Goal: Task Accomplishment & Management: Manage account settings

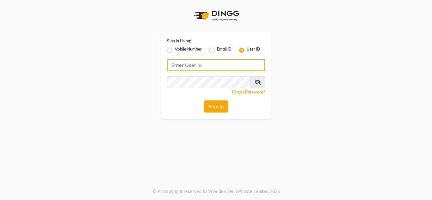
type input "umsalon"
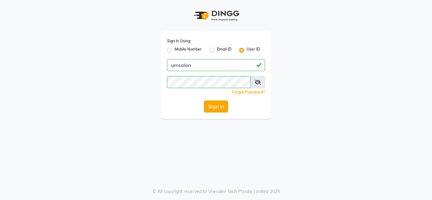
click at [215, 105] on button "Sign In" at bounding box center [216, 107] width 24 height 12
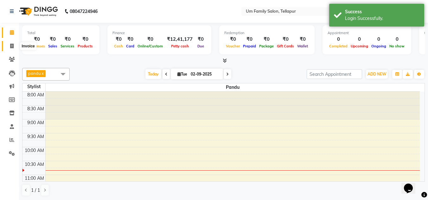
click at [13, 44] on icon at bounding box center [11, 46] width 3 height 5
select select "service"
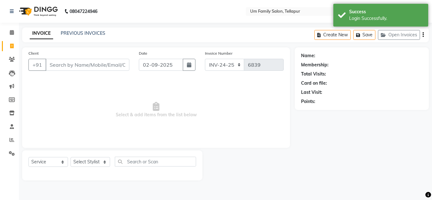
click at [66, 66] on input "Client" at bounding box center [88, 65] width 84 height 12
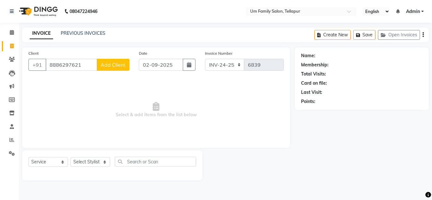
type input "8886297621"
click at [109, 65] on span "Add Client" at bounding box center [113, 65] width 25 height 6
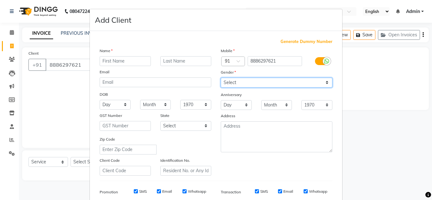
click at [324, 83] on select "Select [DEMOGRAPHIC_DATA] [DEMOGRAPHIC_DATA] Other Prefer Not To Say" at bounding box center [277, 83] width 112 height 10
select select "[DEMOGRAPHIC_DATA]"
click at [221, 78] on select "Select [DEMOGRAPHIC_DATA] [DEMOGRAPHIC_DATA] Other Prefer Not To Say" at bounding box center [277, 83] width 112 height 10
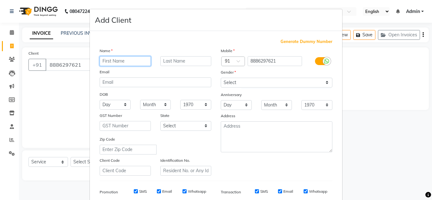
click at [124, 60] on input "text" at bounding box center [125, 61] width 51 height 10
type input "r"
type input "[PERSON_NAME]"
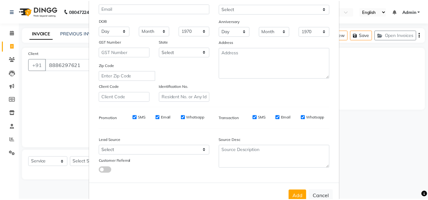
scroll to position [92, 0]
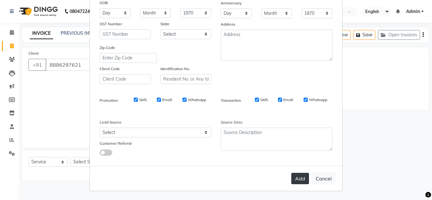
click at [297, 176] on button "Add" at bounding box center [301, 178] width 18 height 11
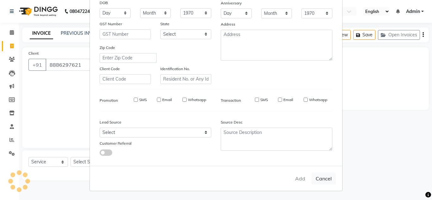
select select
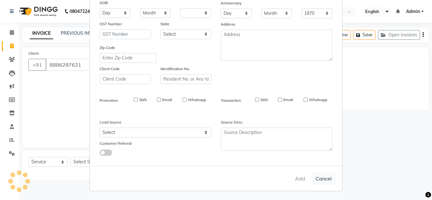
select select
checkbox input "false"
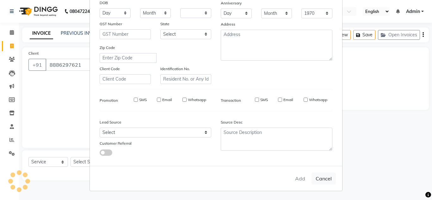
checkbox input "false"
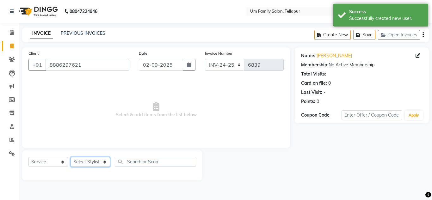
click at [105, 163] on select "Select Stylist Akash K. SAI pandu [PERSON_NAME]" at bounding box center [91, 162] width 40 height 10
select select "63063"
click at [71, 157] on select "Select Stylist Akash K. SAI pandu [PERSON_NAME]" at bounding box center [91, 162] width 40 height 10
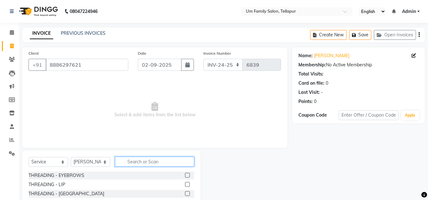
click at [173, 164] on input "text" at bounding box center [154, 162] width 79 height 10
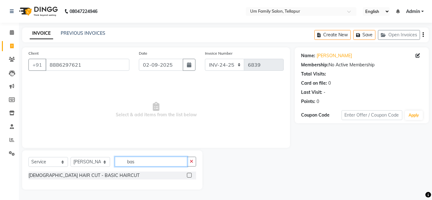
type input "bas"
click at [190, 176] on label at bounding box center [189, 175] width 5 height 5
click at [190, 176] on input "checkbox" at bounding box center [189, 176] width 4 height 4
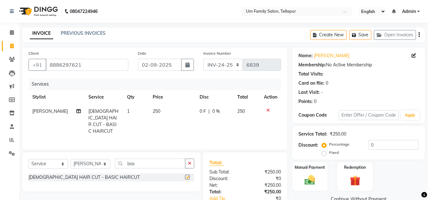
checkbox input "false"
click at [188, 164] on button "button" at bounding box center [189, 164] width 9 height 10
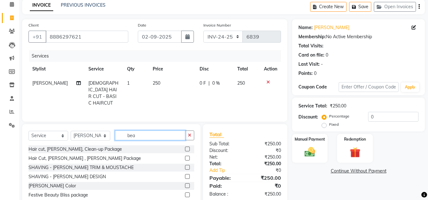
scroll to position [45, 0]
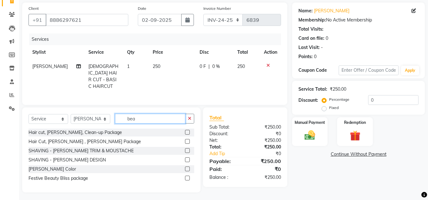
type input "bea"
click at [188, 159] on label at bounding box center [187, 160] width 5 height 5
click at [188, 159] on input "checkbox" at bounding box center [187, 160] width 4 height 4
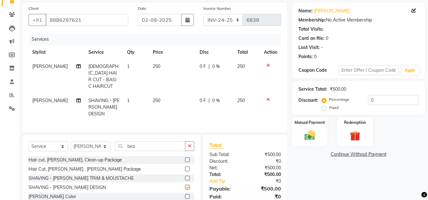
checkbox input "false"
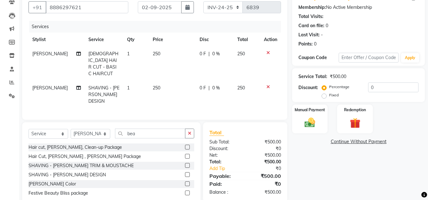
scroll to position [66, 0]
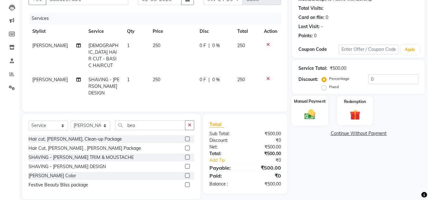
click at [316, 115] on img at bounding box center [310, 114] width 18 height 13
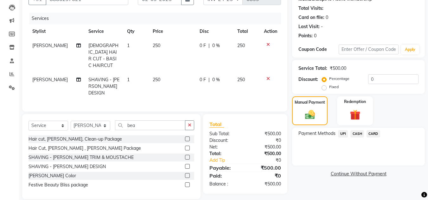
click at [342, 135] on span "UPI" at bounding box center [343, 133] width 10 height 7
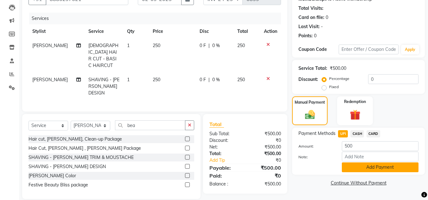
click at [374, 169] on button "Add Payment" at bounding box center [380, 168] width 77 height 10
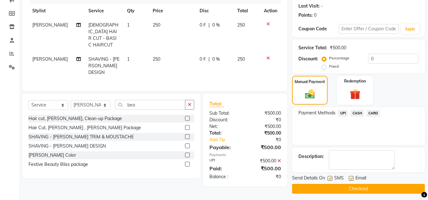
scroll to position [90, 0]
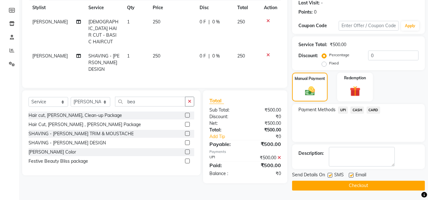
click at [376, 185] on button "Checkout" at bounding box center [358, 186] width 133 height 10
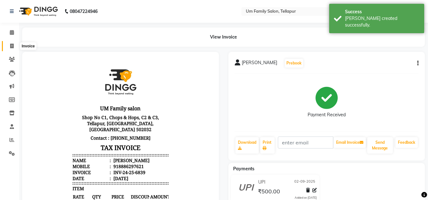
click at [9, 46] on span at bounding box center [11, 46] width 11 height 7
select select "service"
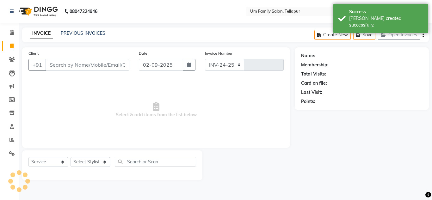
select select "5102"
type input "6840"
click at [83, 33] on link "PREVIOUS INVOICES" at bounding box center [83, 33] width 45 height 6
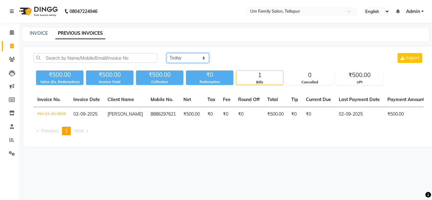
click at [203, 57] on select "[DATE] [DATE] Custom Range" at bounding box center [188, 58] width 42 height 10
select select "[DATE]"
click at [167, 53] on select "[DATE] [DATE] Custom Range" at bounding box center [188, 58] width 42 height 10
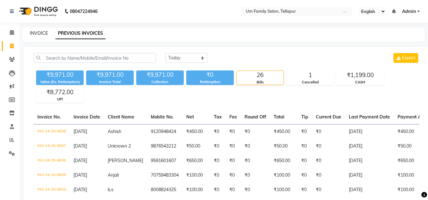
click at [38, 34] on link "INVOICE" at bounding box center [39, 33] width 18 height 6
select select "service"
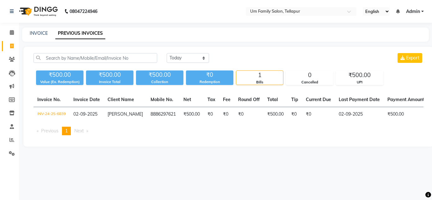
select select "service"
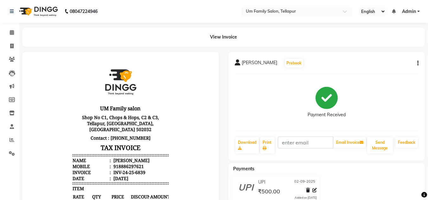
select select "service"
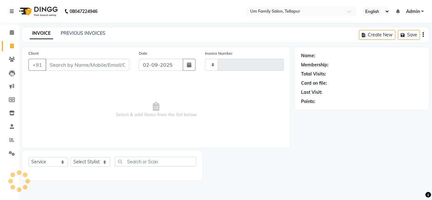
type input "6840"
select select "5102"
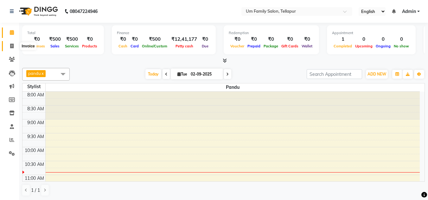
click at [13, 47] on icon at bounding box center [11, 46] width 3 height 5
select select "service"
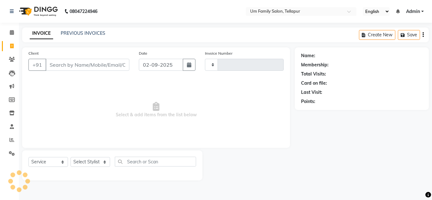
type input "6840"
select select "5102"
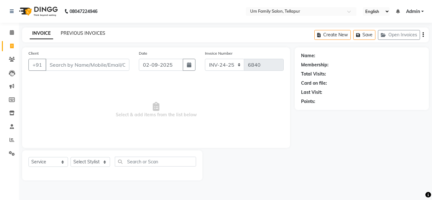
click at [84, 30] on link "PREVIOUS INVOICES" at bounding box center [83, 33] width 45 height 6
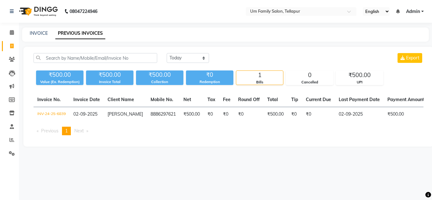
click at [260, 147] on div "[DATE] [DATE] Custom Range Export ₹500.00 Value (Ex. Redemption) ₹500.00 Invoic…" at bounding box center [228, 97] width 411 height 100
click at [10, 139] on icon at bounding box center [11, 140] width 5 height 5
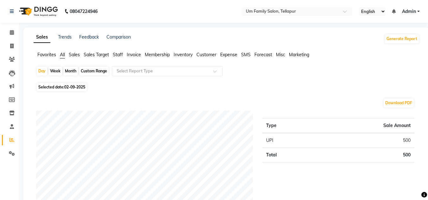
click at [55, 72] on div "Week" at bounding box center [55, 71] width 14 height 9
select select "9"
select select "2025"
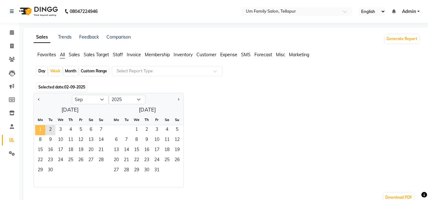
click at [40, 127] on span "1" at bounding box center [40, 130] width 10 height 10
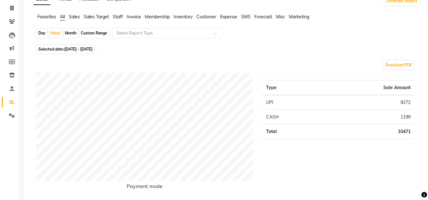
scroll to position [17, 0]
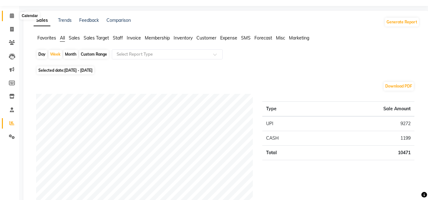
click at [12, 18] on span at bounding box center [11, 15] width 11 height 7
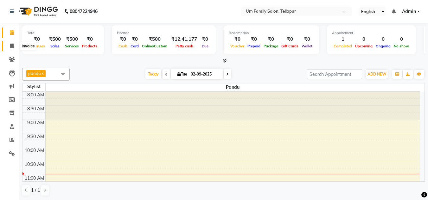
click at [7, 44] on span at bounding box center [11, 46] width 11 height 7
select select "service"
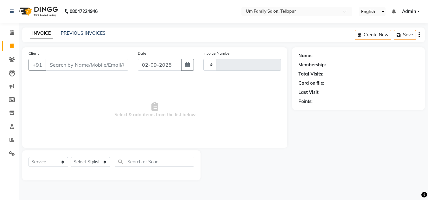
type input "6840"
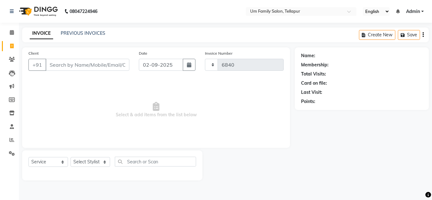
select select "5102"
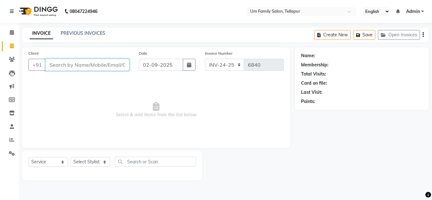
click at [88, 70] on input "Client" at bounding box center [88, 65] width 84 height 12
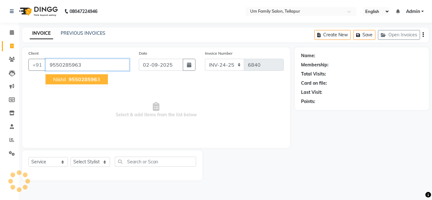
type input "9550285963"
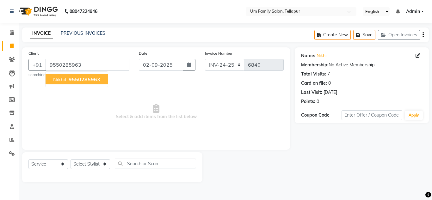
click at [62, 80] on span "Nikhil" at bounding box center [59, 79] width 13 height 6
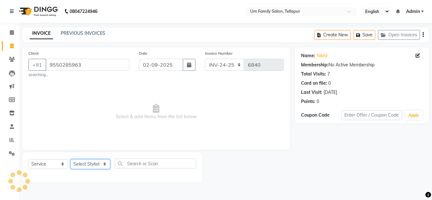
click at [80, 165] on select "Select Stylist Akash K. SAI pandu [PERSON_NAME]" at bounding box center [91, 165] width 40 height 10
select select "32872"
click at [71, 160] on select "Select Stylist Akash K. SAI pandu [PERSON_NAME]" at bounding box center [91, 165] width 40 height 10
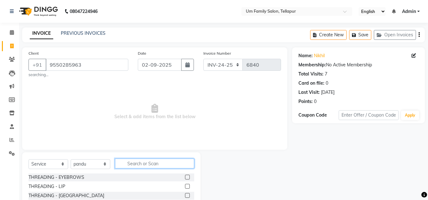
click at [122, 161] on input "text" at bounding box center [154, 164] width 79 height 10
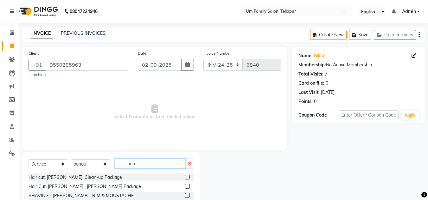
scroll to position [47, 0]
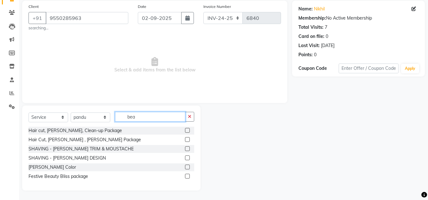
type input "bea"
click at [186, 159] on label at bounding box center [187, 158] width 5 height 5
click at [186, 159] on input "checkbox" at bounding box center [187, 158] width 4 height 4
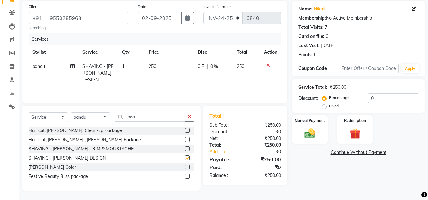
checkbox input "false"
click at [190, 121] on button "button" at bounding box center [189, 117] width 9 height 10
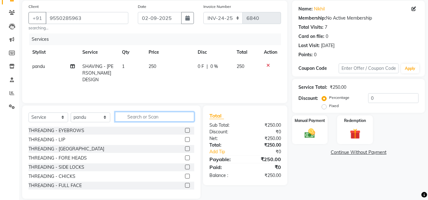
click at [190, 121] on input "text" at bounding box center [154, 117] width 79 height 10
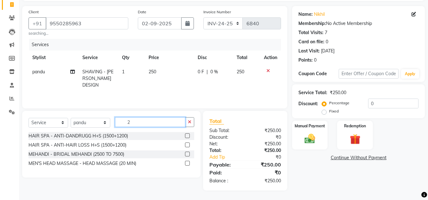
scroll to position [41, 0]
type input "20"
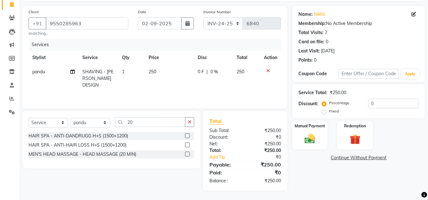
click at [187, 155] on label at bounding box center [187, 154] width 5 height 5
click at [187, 155] on input "checkbox" at bounding box center [187, 155] width 4 height 4
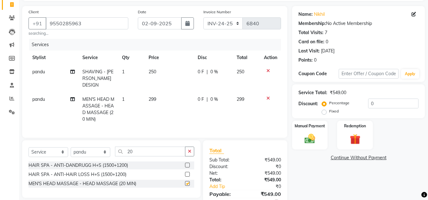
checkbox input "false"
click at [312, 144] on img at bounding box center [310, 139] width 18 height 13
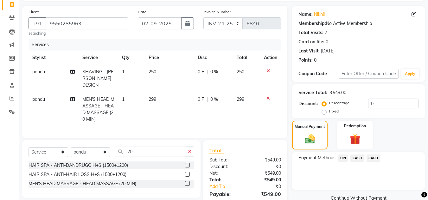
click at [345, 159] on span "UPI" at bounding box center [343, 158] width 10 height 7
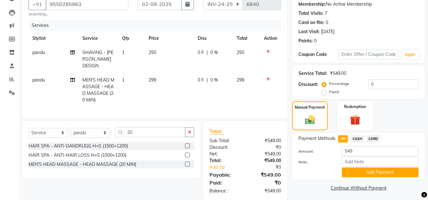
scroll to position [69, 0]
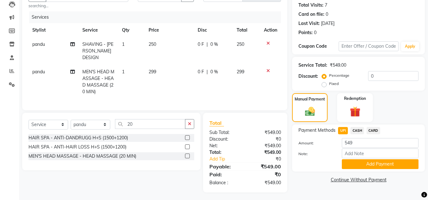
drag, startPoint x: 393, startPoint y: 165, endPoint x: 429, endPoint y: 196, distance: 47.1
click at [428, 131] on html "08047224946 Select Location × Um Family Salon, Tellapur English ENGLISH Español…" at bounding box center [214, 31] width 428 height 200
click at [397, 165] on button "Add Payment" at bounding box center [380, 165] width 77 height 10
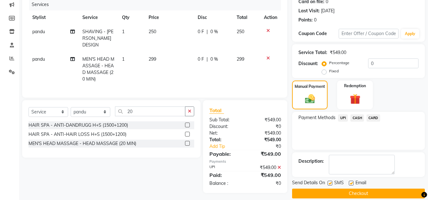
scroll to position [90, 0]
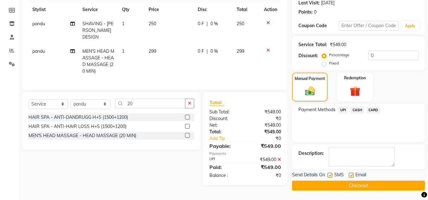
click at [390, 185] on button "Checkout" at bounding box center [358, 186] width 133 height 10
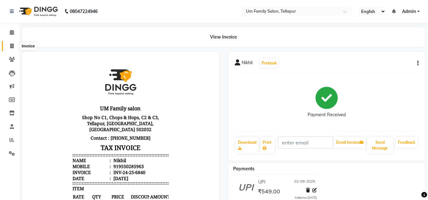
click at [14, 48] on span at bounding box center [11, 46] width 11 height 7
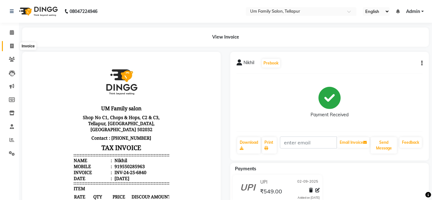
select select "service"
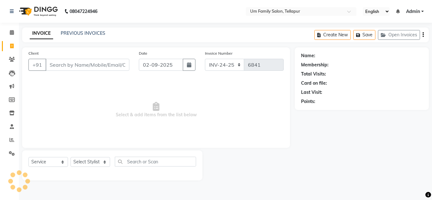
click at [79, 65] on input "Client" at bounding box center [88, 65] width 84 height 12
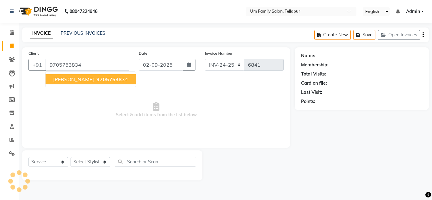
type input "9705753834"
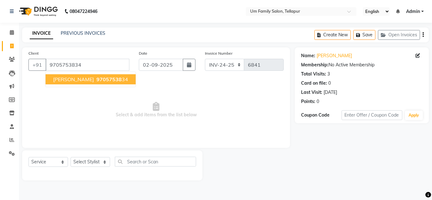
click at [71, 79] on span "[PERSON_NAME]" at bounding box center [73, 79] width 41 height 6
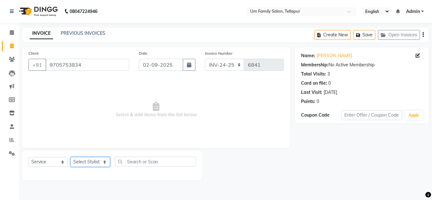
click at [96, 159] on select "Select Stylist Akash K. SAI pandu [PERSON_NAME]" at bounding box center [91, 162] width 40 height 10
drag, startPoint x: 96, startPoint y: 159, endPoint x: 90, endPoint y: 161, distance: 6.1
click at [90, 161] on select "Select Stylist Akash K. SAI pandu [PERSON_NAME]" at bounding box center [91, 162] width 40 height 10
select select "53917"
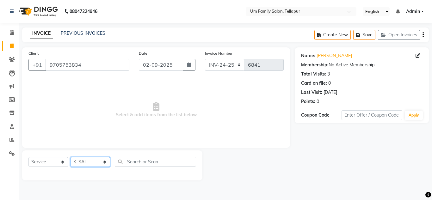
click at [71, 157] on select "Select Stylist Akash K. SAI pandu [PERSON_NAME]" at bounding box center [91, 162] width 40 height 10
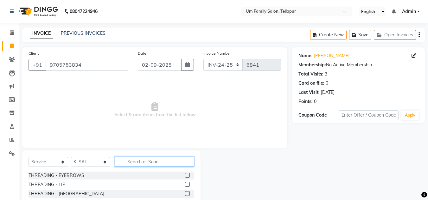
click at [135, 165] on input "text" at bounding box center [154, 162] width 79 height 10
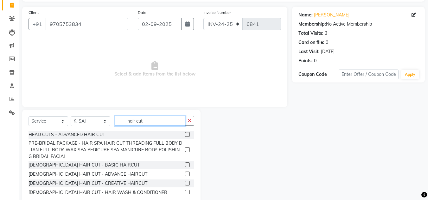
scroll to position [53, 0]
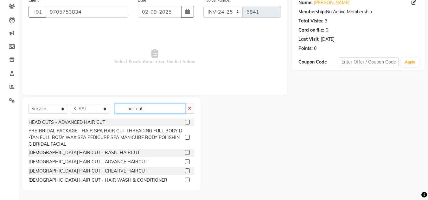
type input "hair cut"
click at [185, 152] on label at bounding box center [187, 152] width 5 height 5
click at [185, 152] on input "checkbox" at bounding box center [187, 153] width 4 height 4
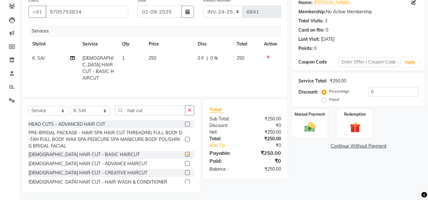
checkbox input "false"
click at [189, 109] on icon "button" at bounding box center [189, 110] width 3 height 4
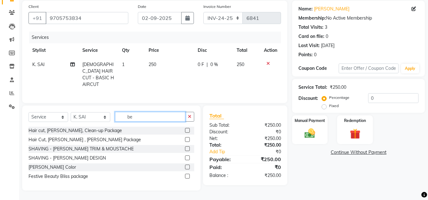
scroll to position [45, 0]
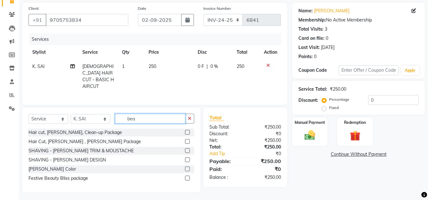
type input "bea"
click at [188, 159] on label at bounding box center [187, 160] width 5 height 5
click at [188, 159] on input "checkbox" at bounding box center [187, 160] width 4 height 4
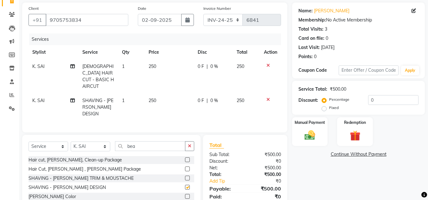
checkbox input "false"
click at [305, 125] on label "Manual Payment" at bounding box center [310, 122] width 32 height 6
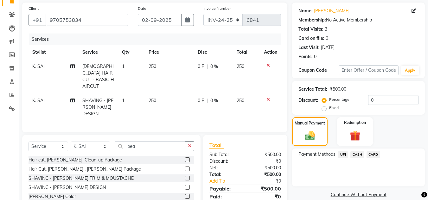
click at [340, 156] on span "UPI" at bounding box center [343, 154] width 10 height 7
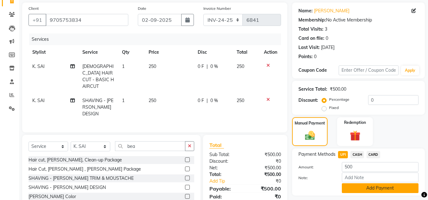
click at [361, 186] on button "Add Payment" at bounding box center [380, 189] width 77 height 10
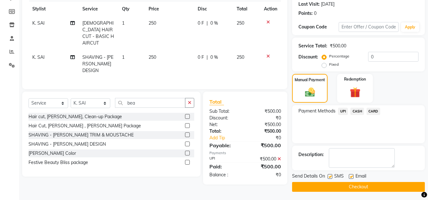
scroll to position [90, 0]
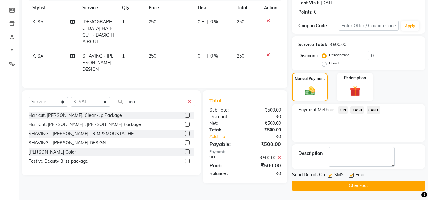
click at [401, 190] on button "Checkout" at bounding box center [358, 186] width 133 height 10
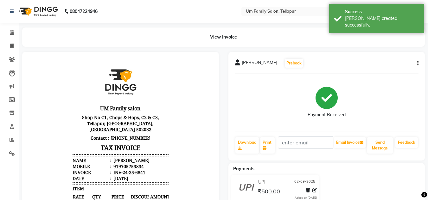
click at [401, 190] on div "UPI [DATE] ₹500.00 Added on [DATE]" at bounding box center [326, 190] width 206 height 30
